Goal: Check status: Check status

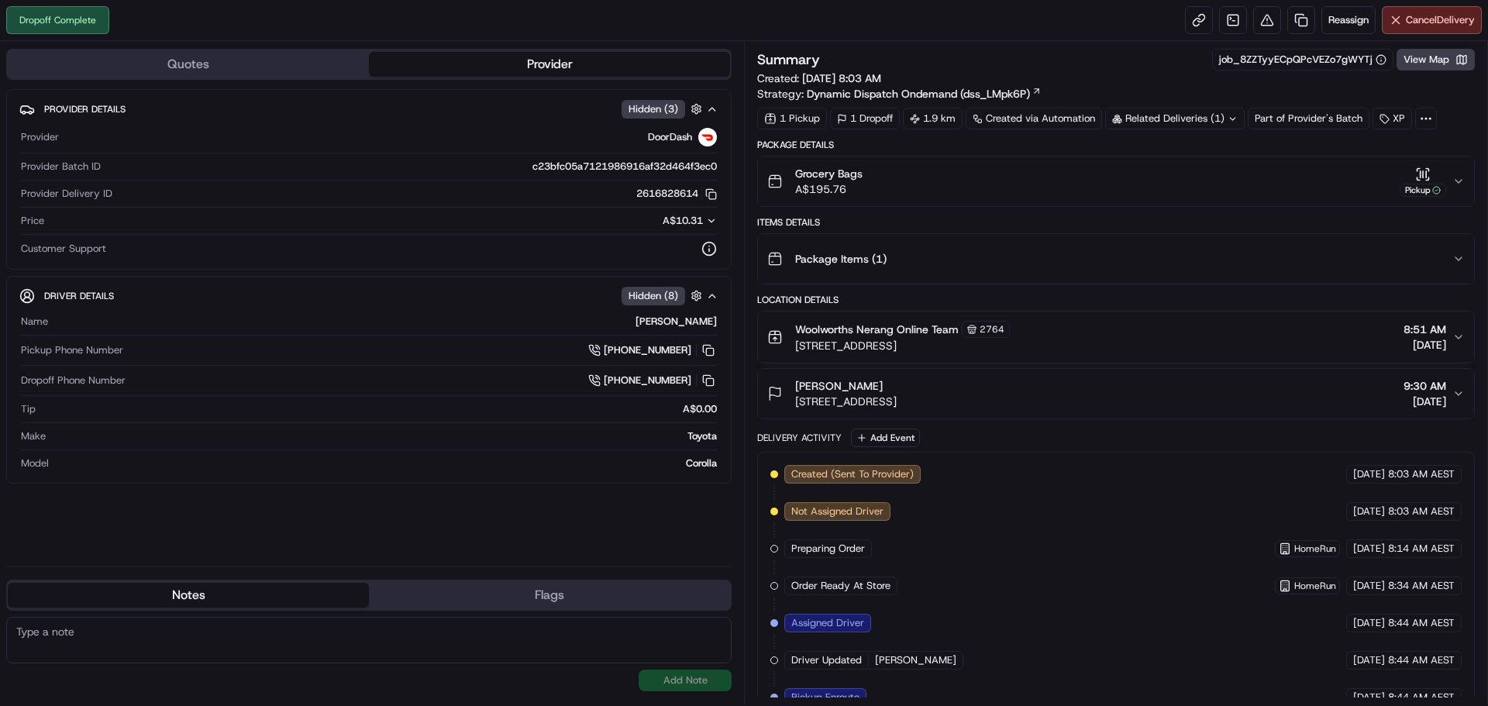
click at [1219, 119] on div "Related Deliveries (1)" at bounding box center [1174, 119] width 139 height 22
click at [1196, 177] on span "269615208" at bounding box center [1200, 181] width 56 height 14
